Goal: Transaction & Acquisition: Subscribe to service/newsletter

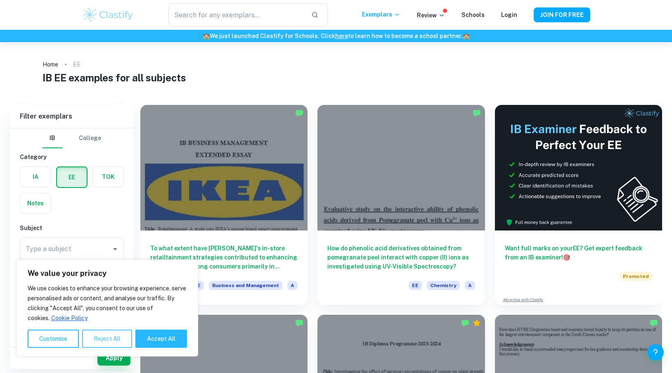
click at [112, 334] on button "Reject All" at bounding box center [107, 338] width 50 height 18
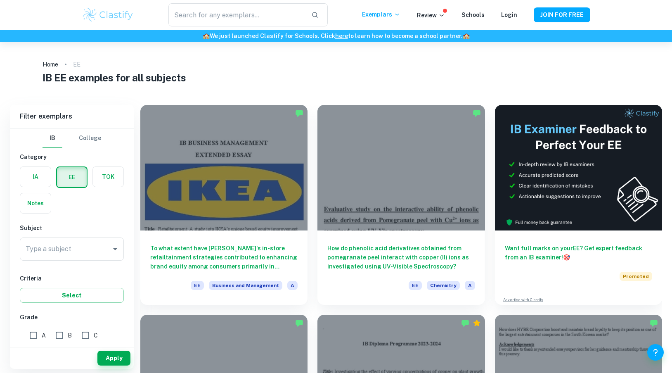
click at [129, 20] on img at bounding box center [108, 15] width 52 height 17
click at [113, 11] on img at bounding box center [108, 15] width 52 height 17
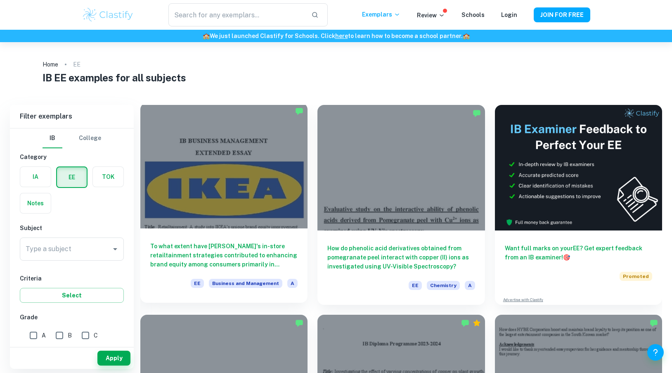
click at [253, 175] on div at bounding box center [223, 165] width 167 height 125
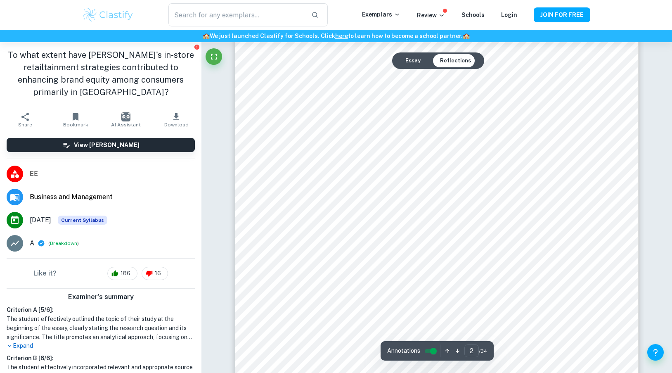
scroll to position [799, 0]
type input "2"
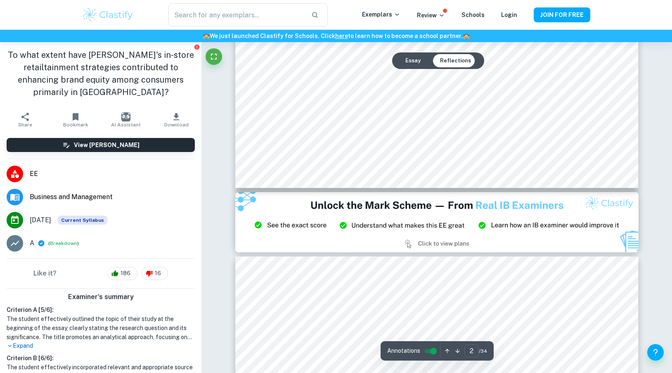
scroll to position [908, 0]
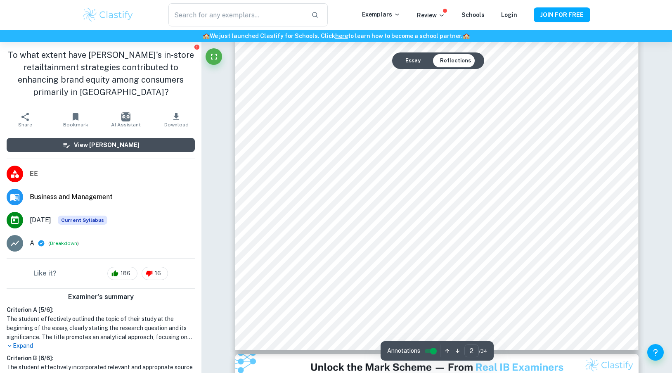
click at [182, 147] on button "View [PERSON_NAME]" at bounding box center [101, 145] width 188 height 14
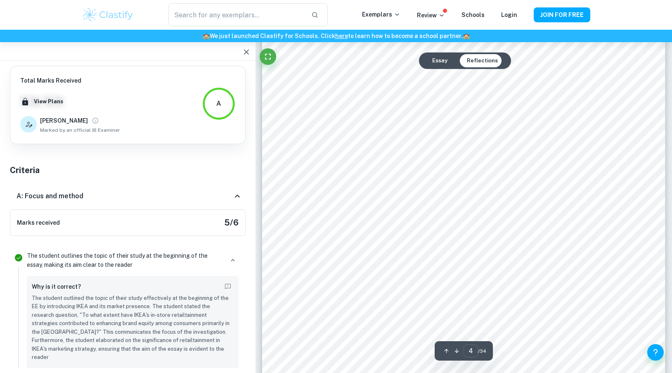
scroll to position [1956, 0]
click at [439, 57] on button "Essay" at bounding box center [440, 60] width 28 height 13
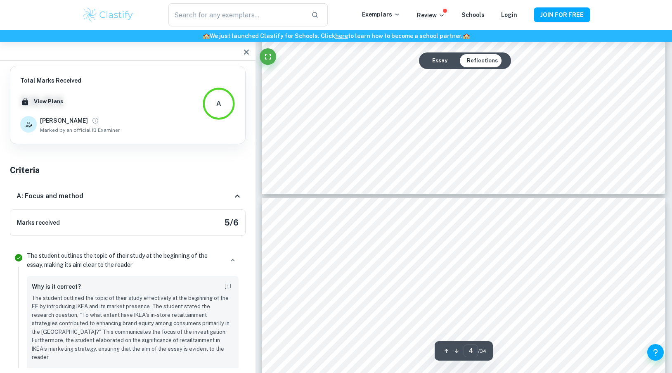
type input "5"
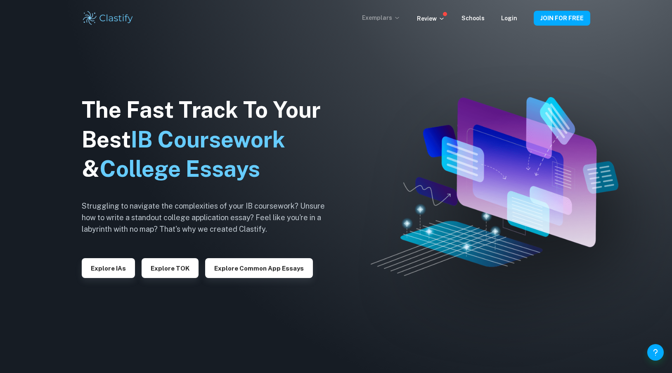
click at [399, 21] on icon at bounding box center [397, 17] width 7 height 7
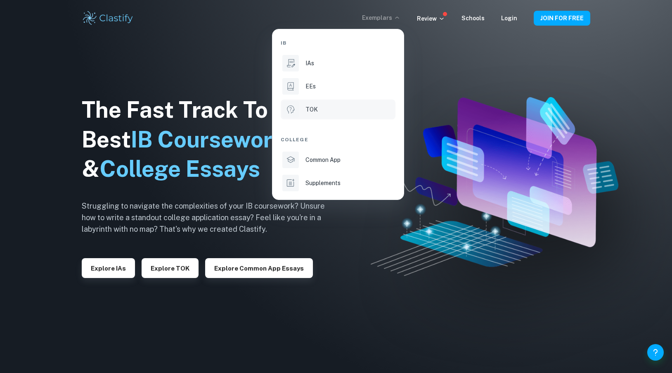
click at [322, 114] on li "TOK" at bounding box center [338, 109] width 115 height 20
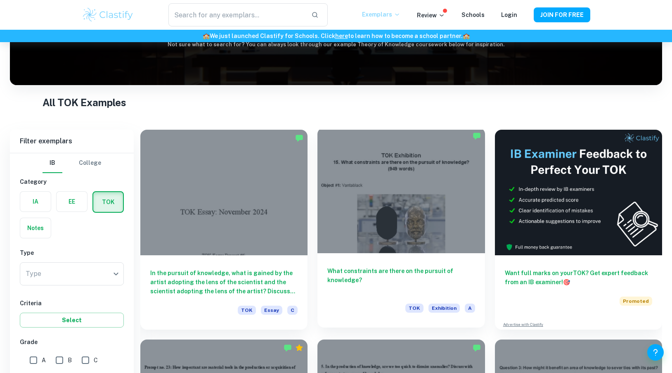
scroll to position [161, 0]
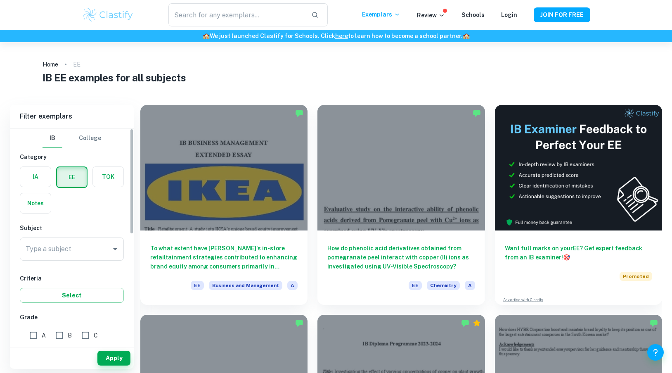
click at [39, 202] on label "button" at bounding box center [35, 203] width 31 height 20
click at [0, 0] on input "radio" at bounding box center [0, 0] width 0 height 0
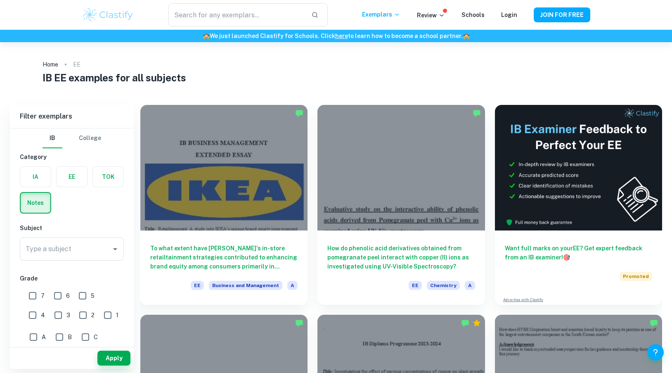
click at [74, 186] on label "button" at bounding box center [72, 177] width 31 height 20
click at [0, 0] on input "radio" at bounding box center [0, 0] width 0 height 0
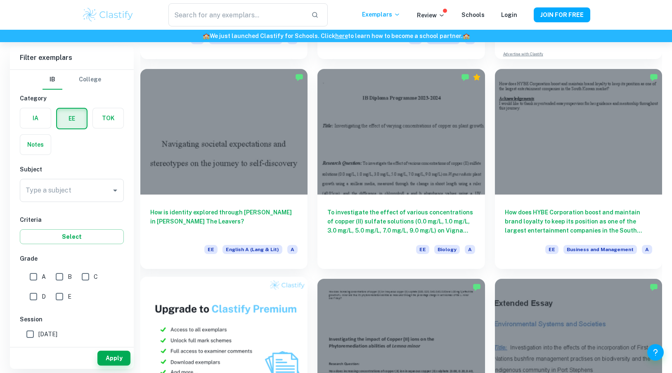
scroll to position [146, 0]
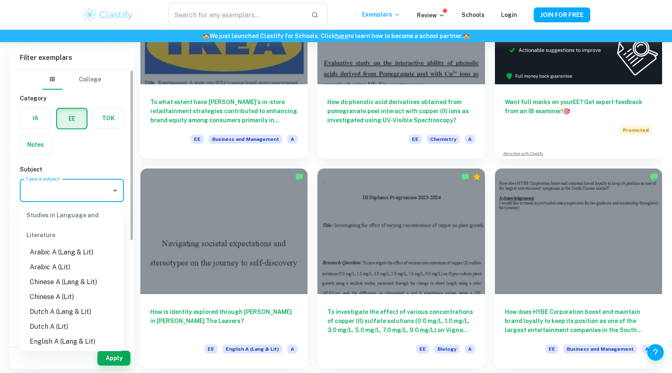
click at [69, 191] on div "Type a subject Type a subject" at bounding box center [72, 190] width 104 height 23
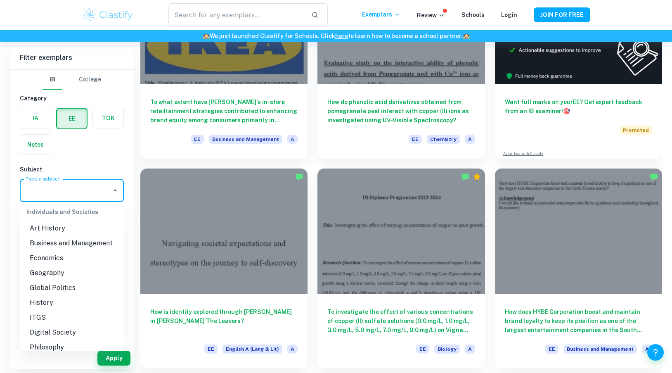
scroll to position [731, 0]
click at [77, 246] on li "Business and Management" at bounding box center [72, 244] width 104 height 15
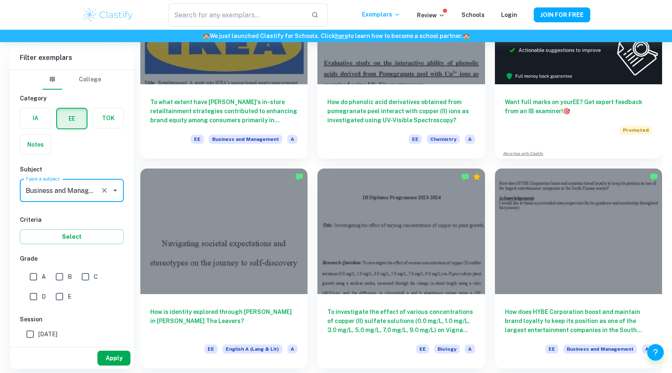
click at [116, 353] on button "Apply" at bounding box center [113, 357] width 33 height 15
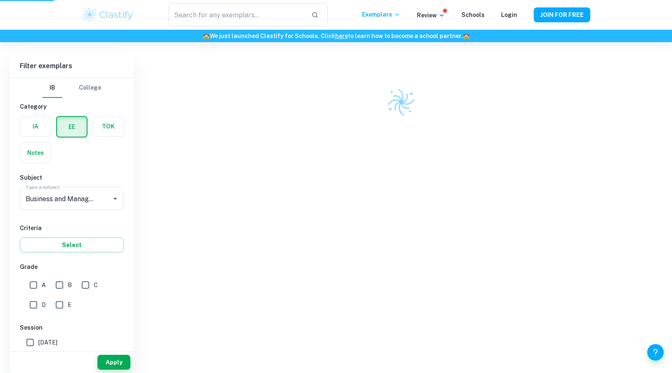
scroll to position [42, 0]
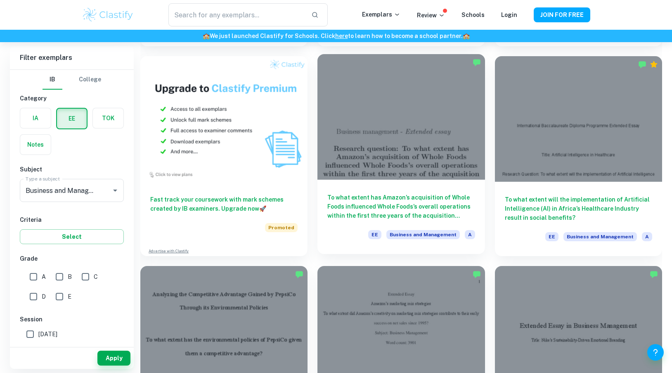
scroll to position [468, 0]
click at [418, 208] on h6 "To what extent has Amazon’s acquisition of Whole Foods influenced Whole Foods’s…" at bounding box center [400, 206] width 147 height 27
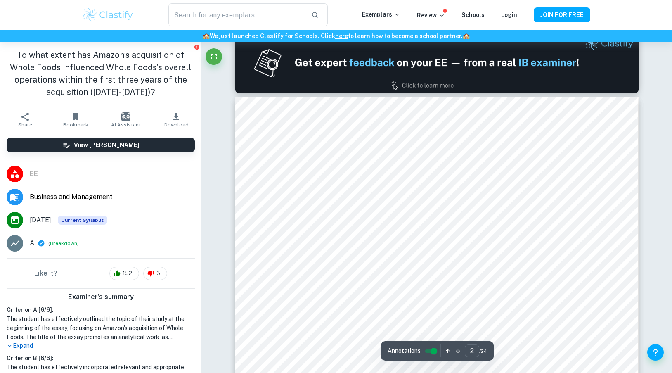
scroll to position [583, 0]
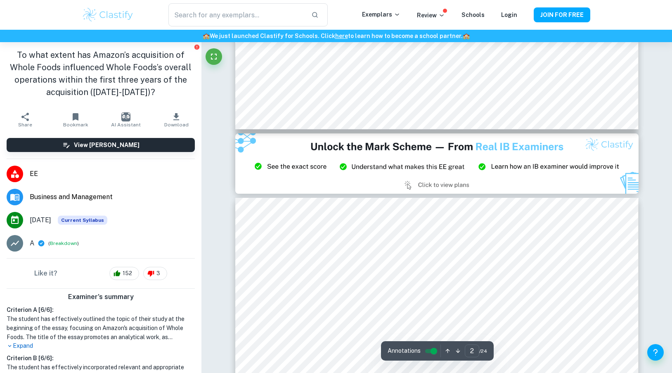
type input "3"
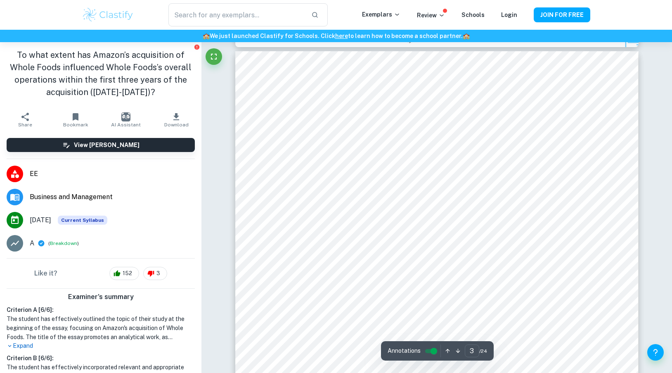
scroll to position [1182, 0]
click at [431, 348] on input "controlled" at bounding box center [434, 351] width 30 height 10
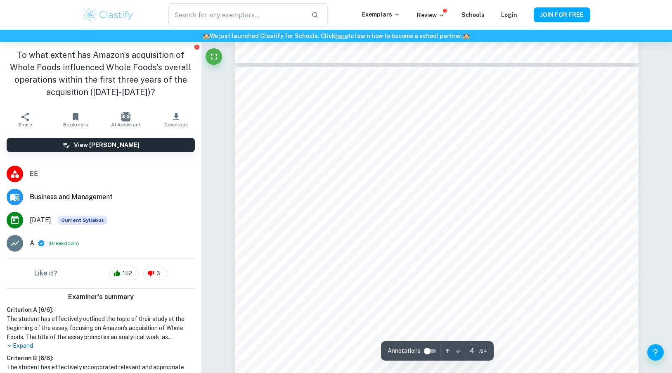
scroll to position [1680, 0]
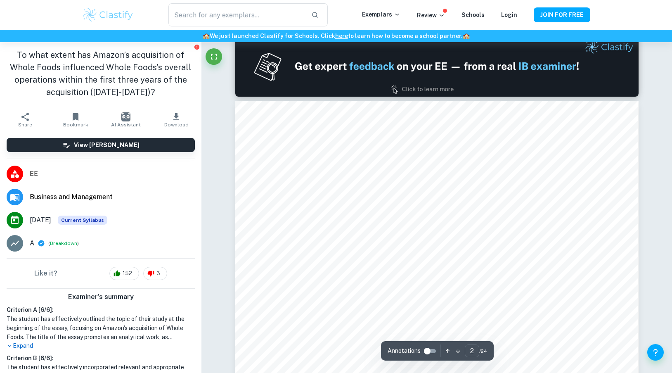
type input "1"
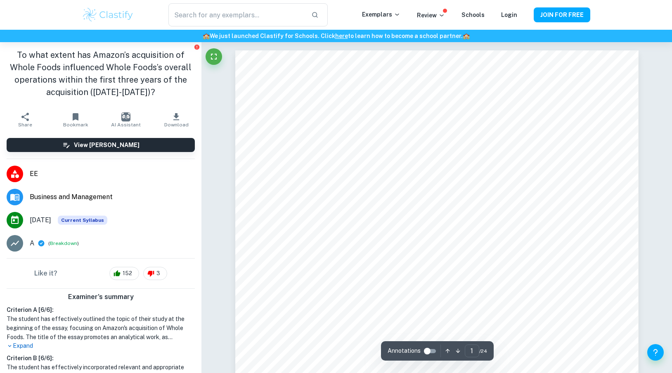
scroll to position [0, 0]
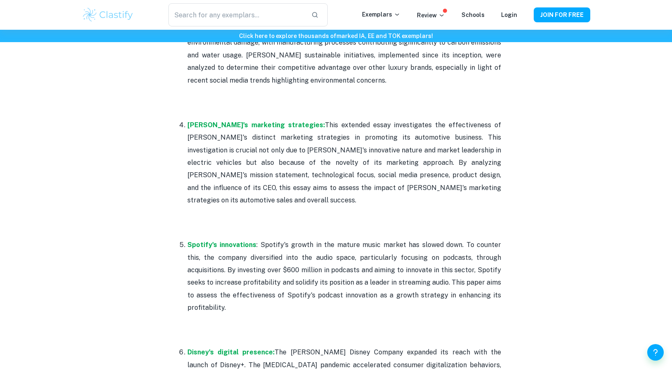
scroll to position [697, 0]
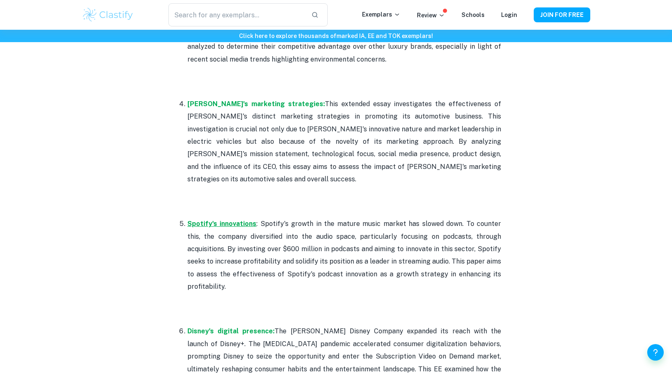
click at [231, 220] on strong "Spotify's innovations" at bounding box center [221, 224] width 69 height 8
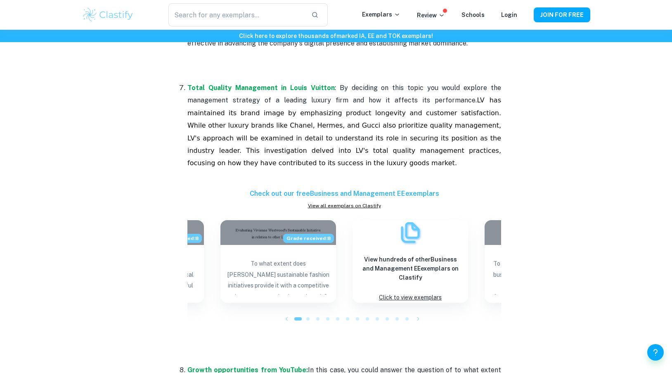
scroll to position [1063, 0]
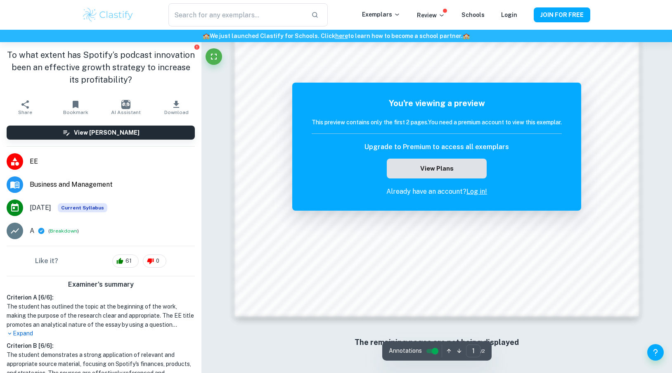
scroll to position [878, 0]
click at [461, 166] on button "View Plans" at bounding box center [437, 168] width 100 height 20
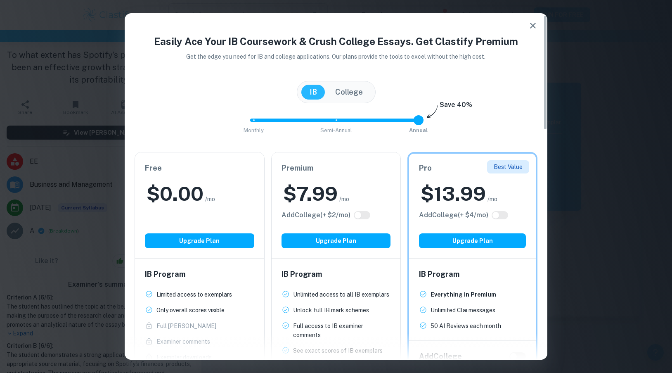
scroll to position [29, 0]
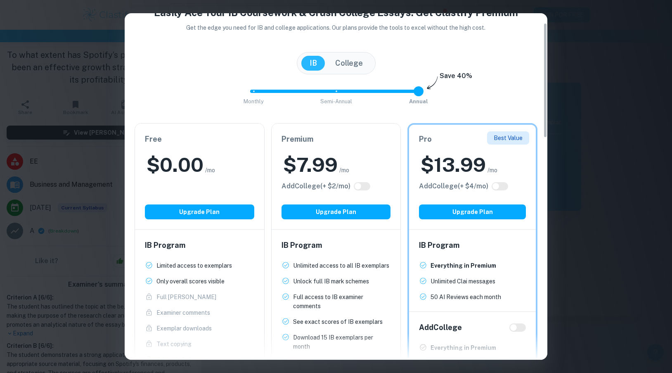
click at [190, 279] on p "Only overall scores visible" at bounding box center [190, 281] width 68 height 9
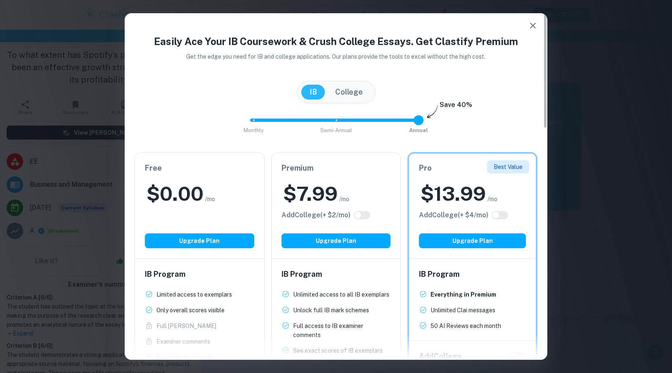
scroll to position [0, 0]
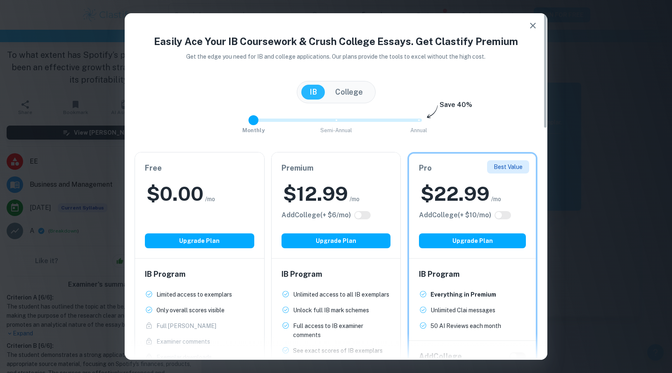
type input "1"
drag, startPoint x: 420, startPoint y: 124, endPoint x: 329, endPoint y: 124, distance: 91.2
click at [331, 124] on span at bounding box center [336, 120] width 10 height 10
click at [535, 25] on icon "button" at bounding box center [533, 26] width 10 height 10
